Goal: Task Accomplishment & Management: Use online tool/utility

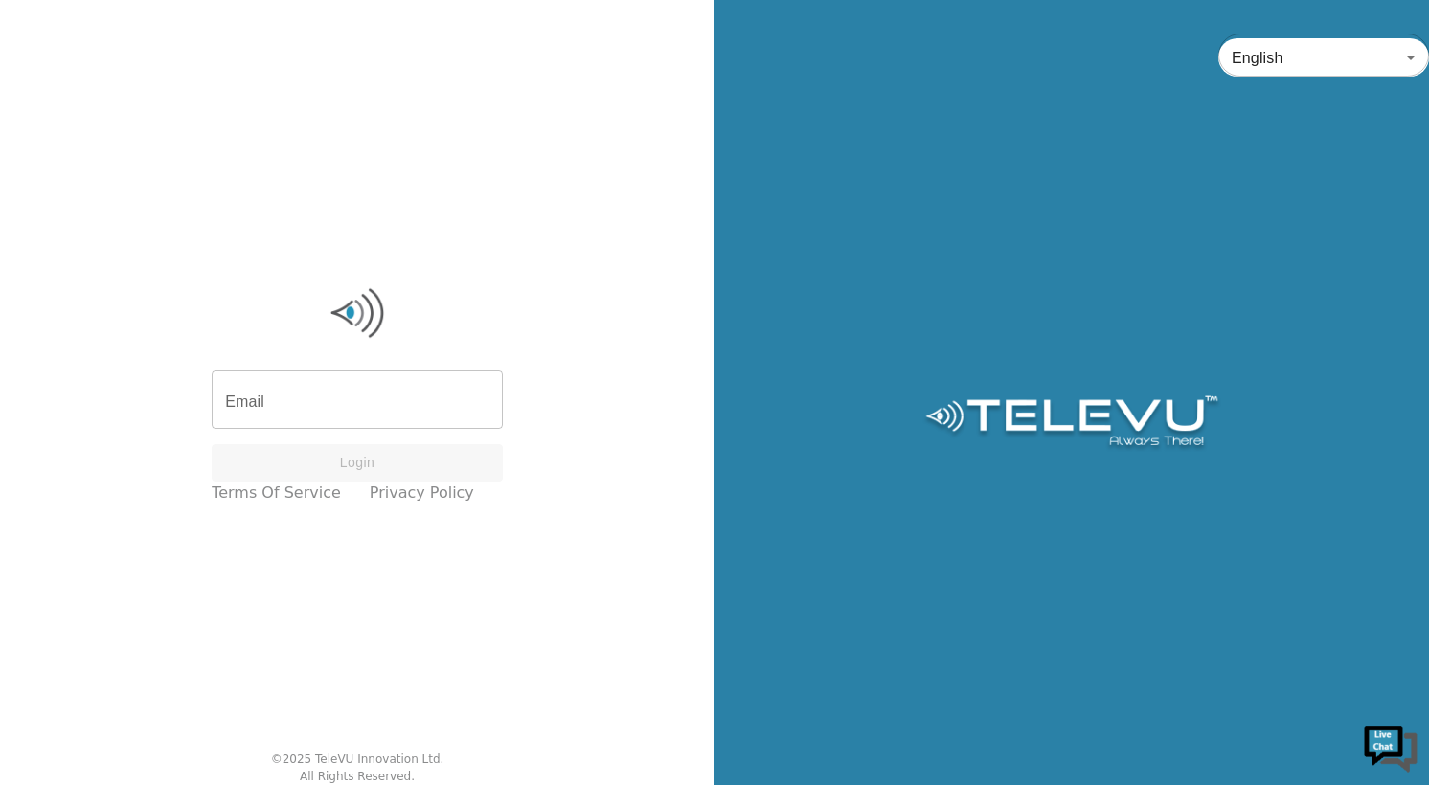
click at [434, 388] on input "Email" at bounding box center [357, 402] width 291 height 54
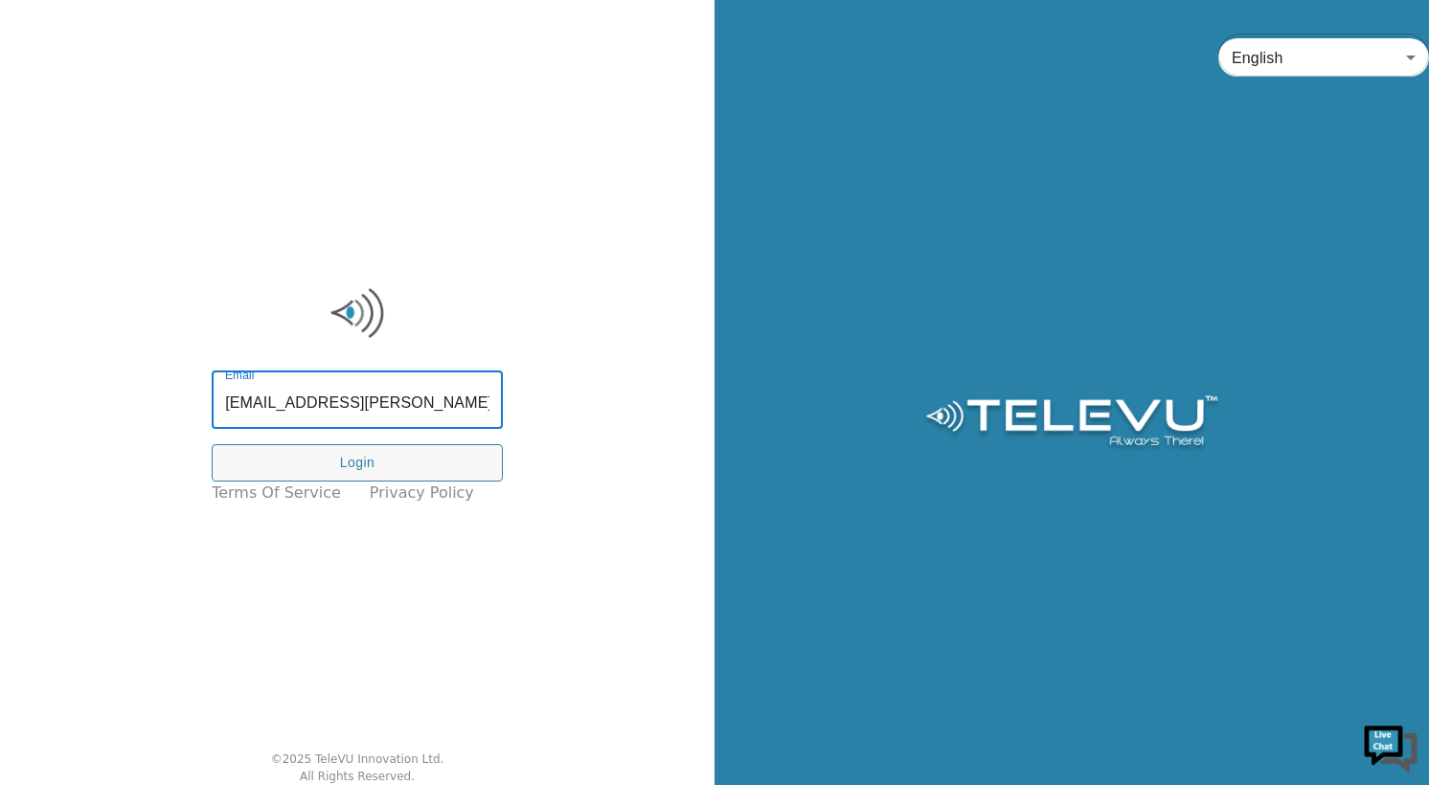
type input "[EMAIL_ADDRESS][PERSON_NAME][DOMAIN_NAME]"
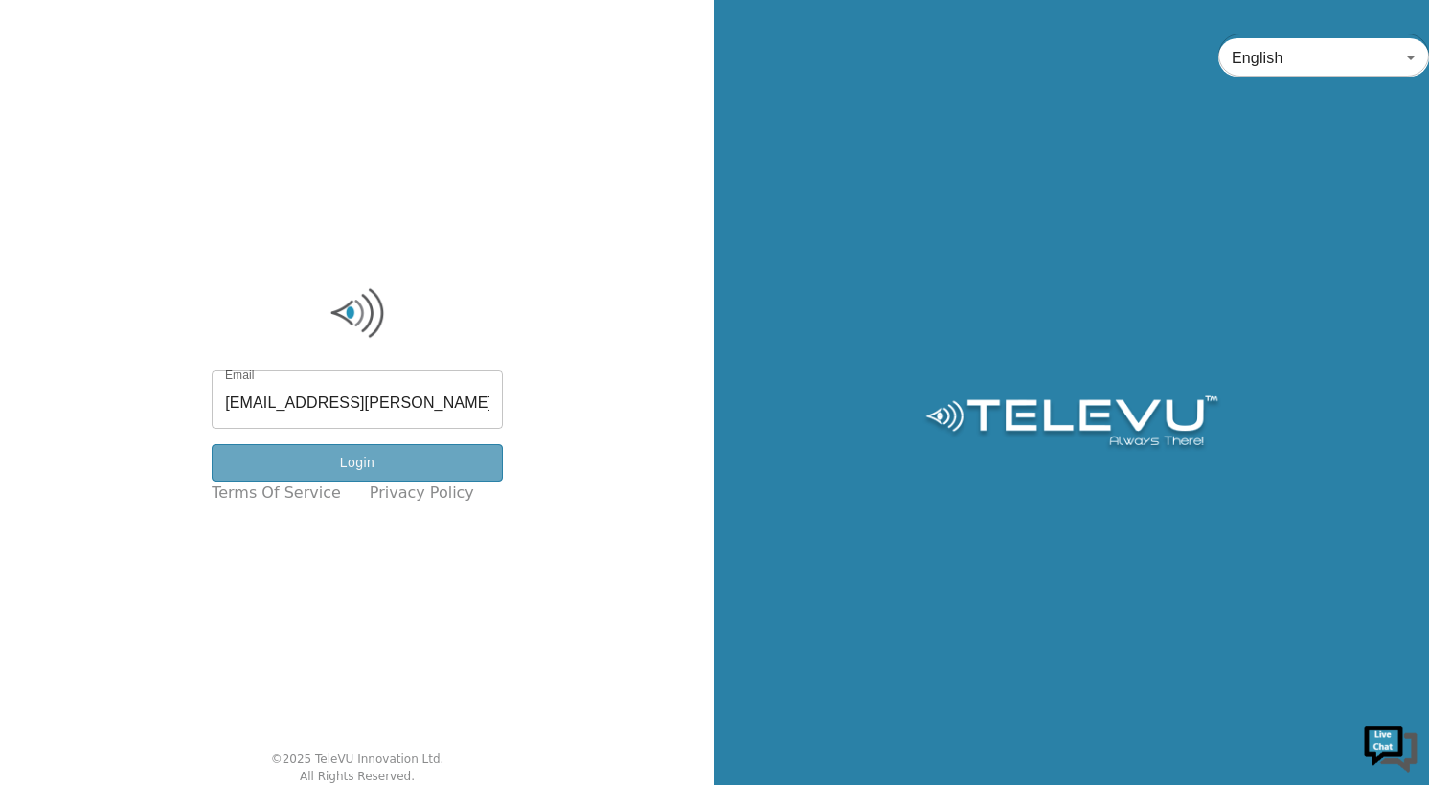
click at [402, 472] on button "Login" at bounding box center [357, 462] width 291 height 37
